Goal: Transaction & Acquisition: Book appointment/travel/reservation

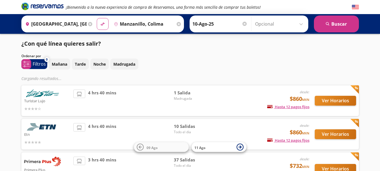
click at [166, 24] on input "Manzanillo, Colima" at bounding box center [144, 24] width 64 height 14
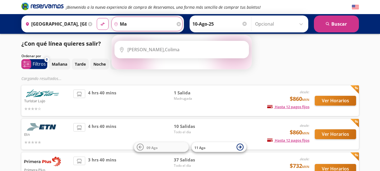
type input "m"
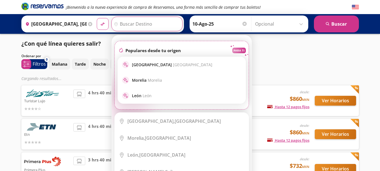
type input "a"
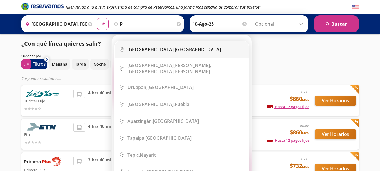
click at [161, 48] on b "[GEOGRAPHIC_DATA]," at bounding box center [151, 49] width 47 height 6
type input "[GEOGRAPHIC_DATA], [GEOGRAPHIC_DATA]"
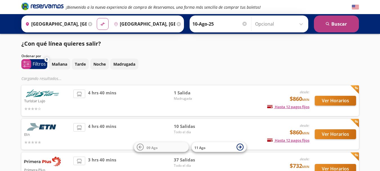
click at [351, 21] on button "search [GEOGRAPHIC_DATA]" at bounding box center [336, 23] width 45 height 17
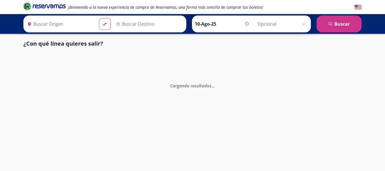
type input "[GEOGRAPHIC_DATA], [GEOGRAPHIC_DATA]"
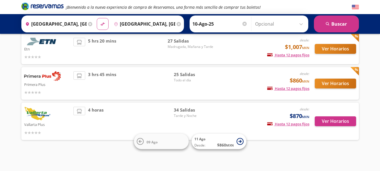
scroll to position [41, 0]
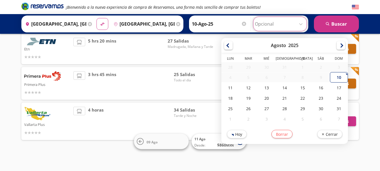
click at [275, 24] on input "Opcional" at bounding box center [280, 24] width 50 height 14
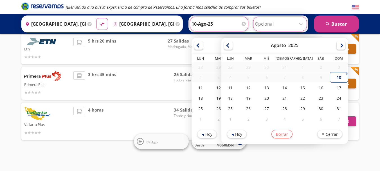
click at [232, 22] on input "10-Ago-25" at bounding box center [219, 24] width 55 height 14
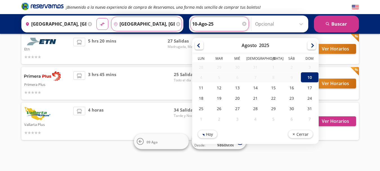
click at [169, 25] on input "[GEOGRAPHIC_DATA], [GEOGRAPHIC_DATA]" at bounding box center [142, 24] width 63 height 14
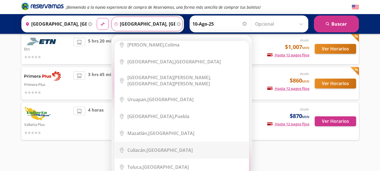
scroll to position [84, 0]
